Goal: Task Accomplishment & Management: Manage account settings

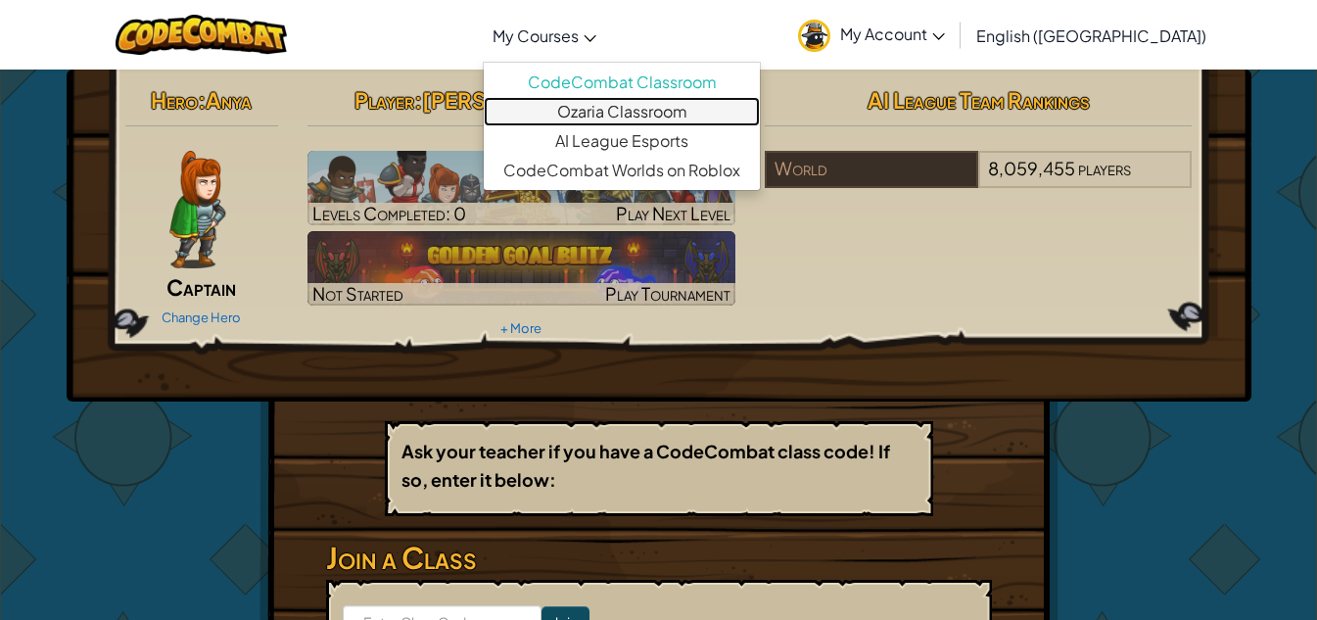
click at [636, 98] on link "Ozaria Classroom" at bounding box center [622, 111] width 276 height 29
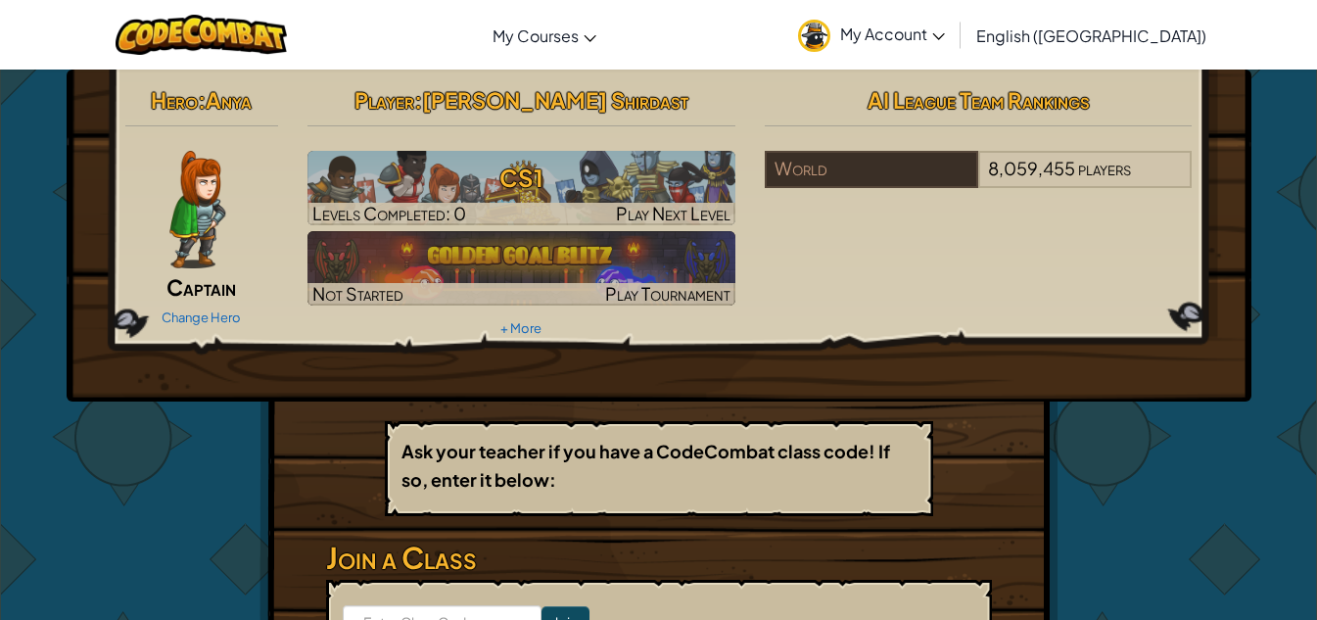
click at [945, 40] on span "My Account" at bounding box center [892, 33] width 105 height 21
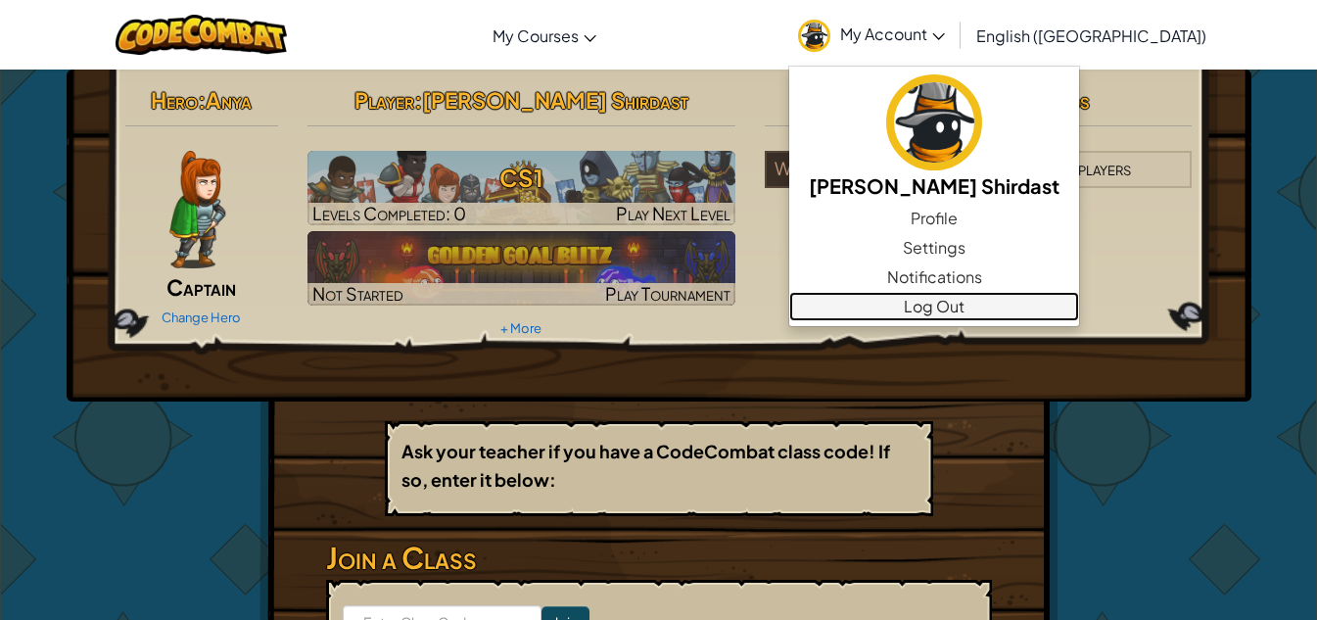
click at [1010, 312] on link "Log Out" at bounding box center [934, 306] width 290 height 29
